Goal: Register for event/course

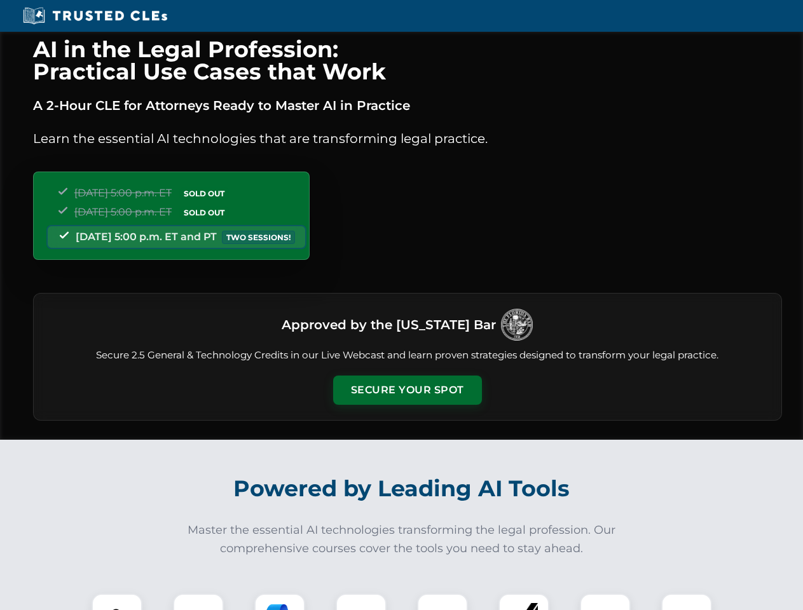
click at [407, 390] on button "Secure Your Spot" at bounding box center [407, 390] width 149 height 29
click at [117, 602] on img at bounding box center [117, 619] width 37 height 37
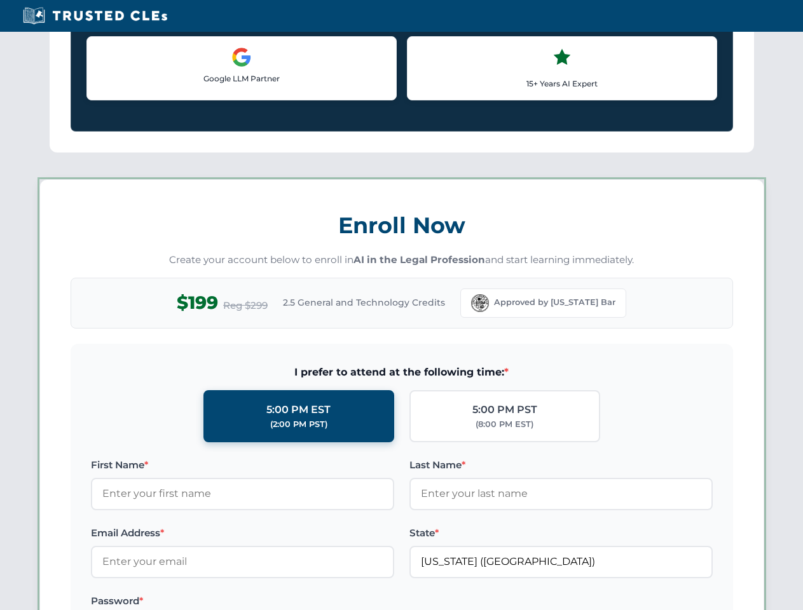
click at [280, 602] on label "Password *" at bounding box center [242, 601] width 303 height 15
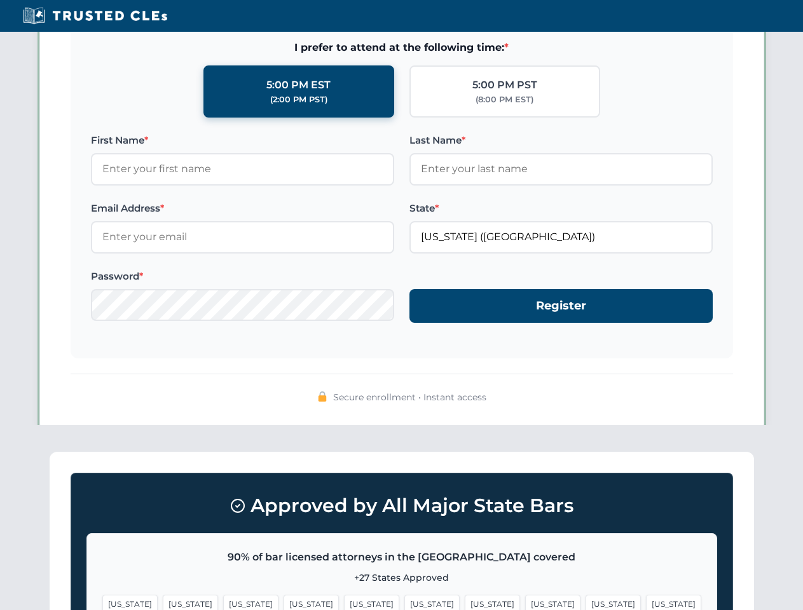
click at [585, 602] on span "[US_STATE]" at bounding box center [612, 604] width 55 height 18
